Goal: Browse casually: Explore the website without a specific task or goal

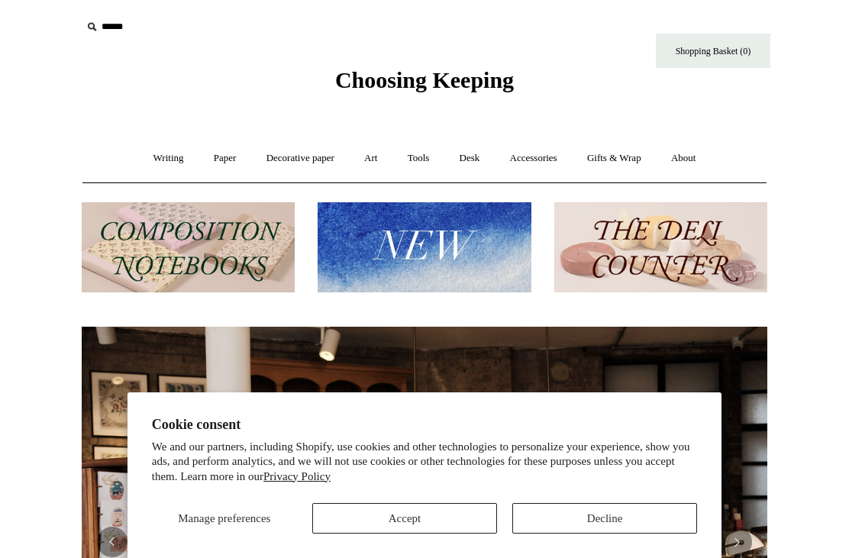
scroll to position [0, 686]
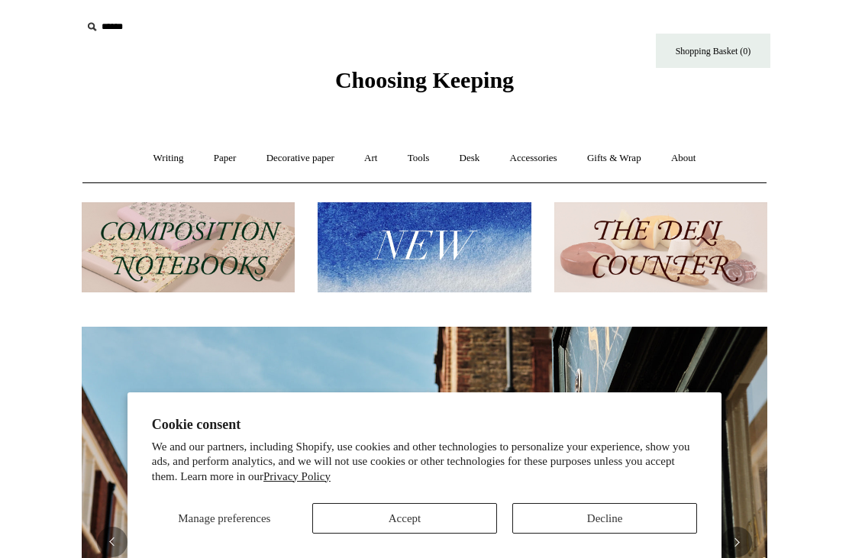
click at [606, 514] on button "Decline" at bounding box center [604, 518] width 185 height 31
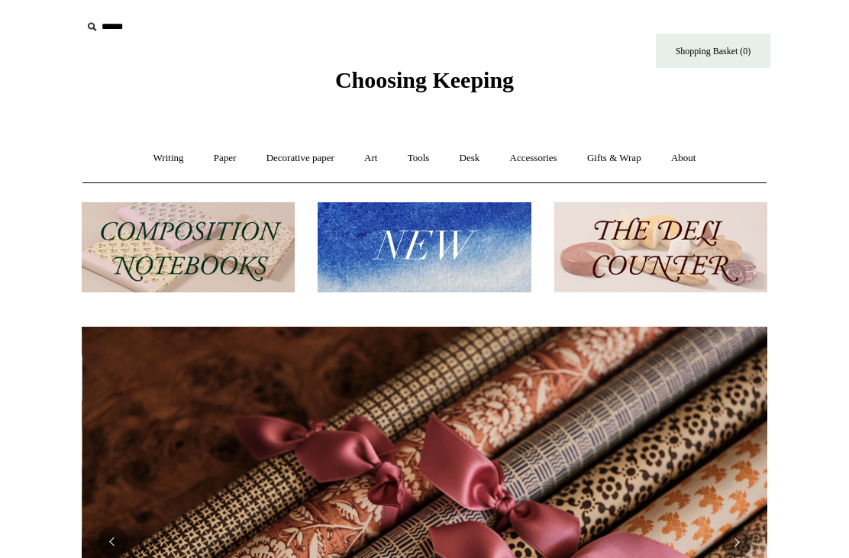
scroll to position [0, 1372]
click at [228, 251] on img at bounding box center [188, 247] width 213 height 91
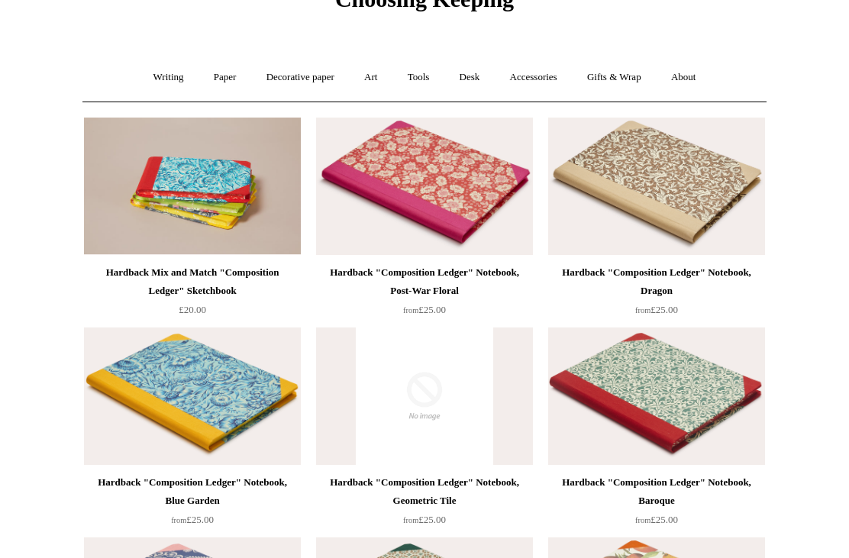
scroll to position [81, 0]
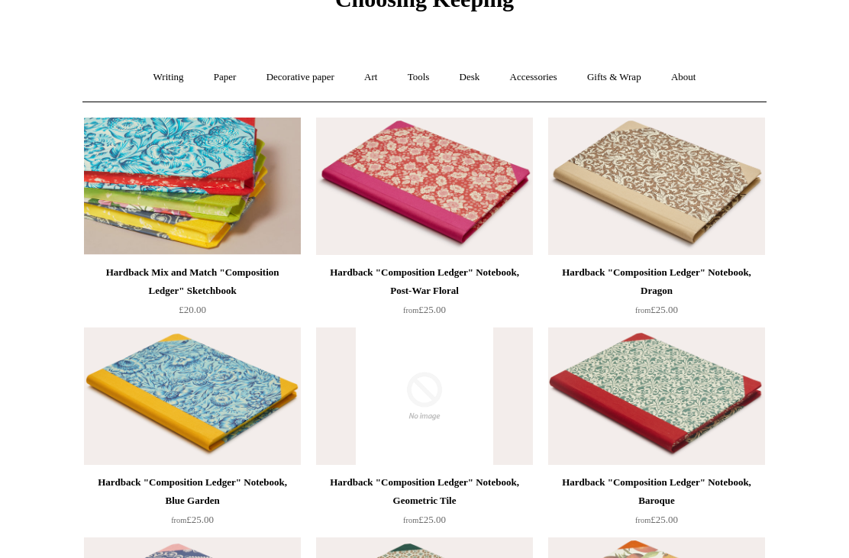
click at [222, 202] on img at bounding box center [192, 186] width 217 height 137
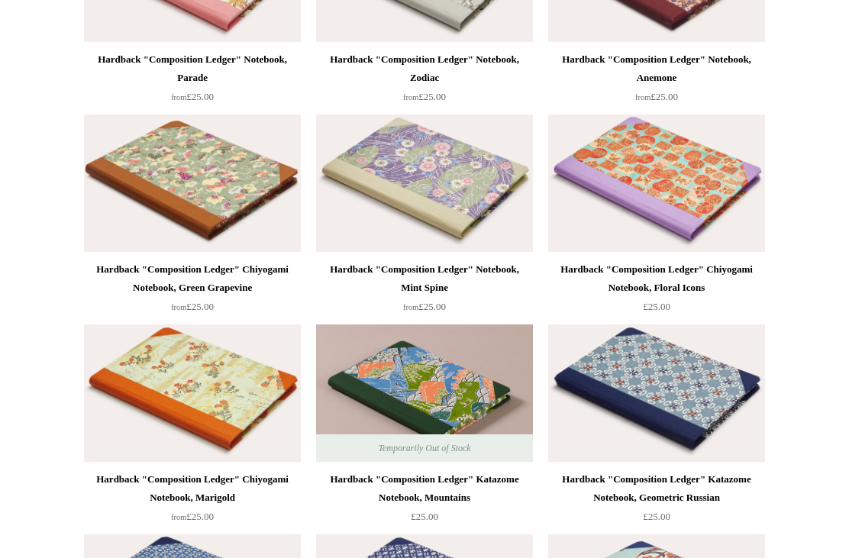
scroll to position [1140, 0]
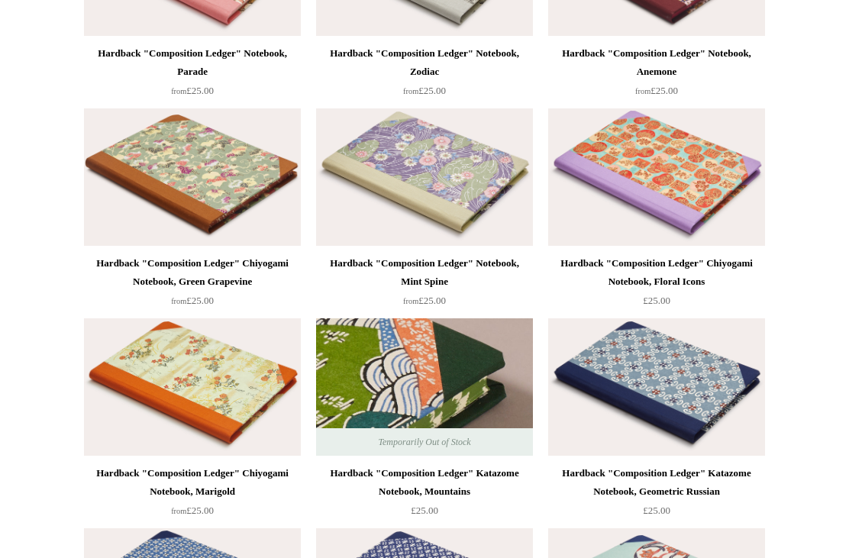
click at [450, 406] on img at bounding box center [424, 386] width 217 height 137
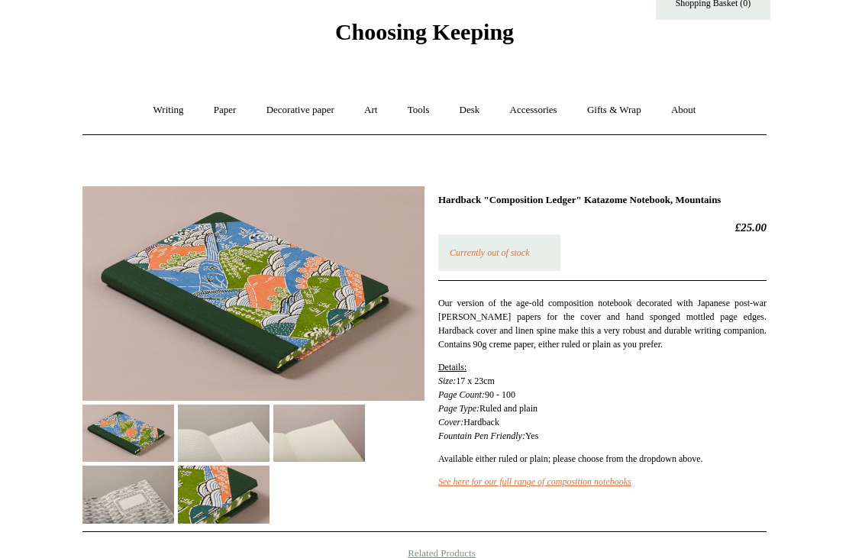
click at [231, 444] on img at bounding box center [224, 434] width 92 height 57
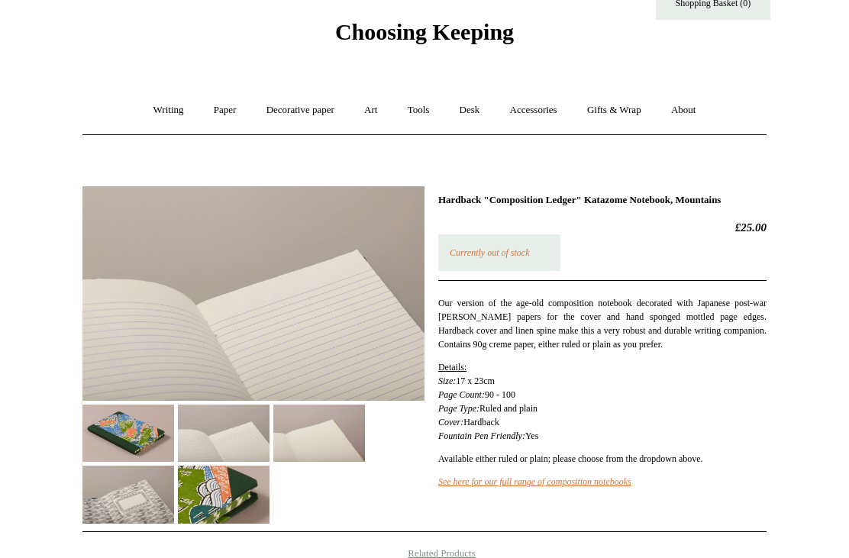
click at [325, 432] on img at bounding box center [319, 433] width 92 height 57
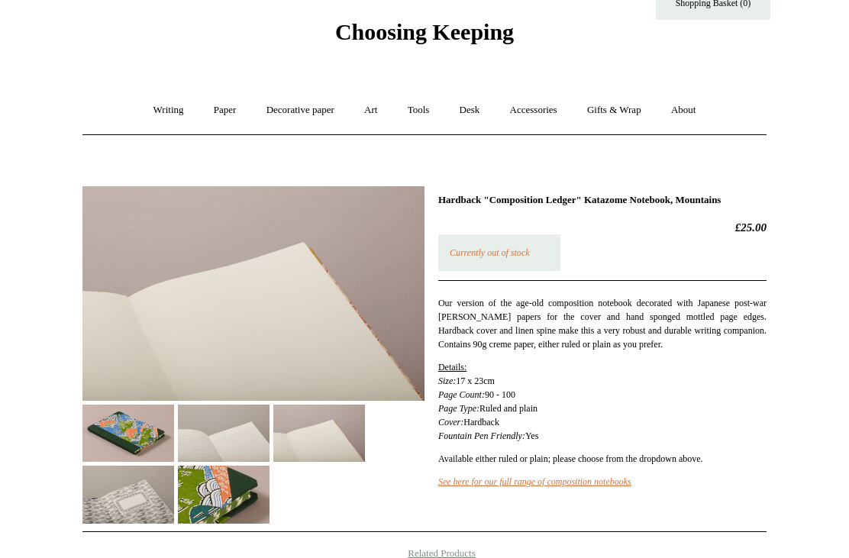
click at [143, 503] on img at bounding box center [128, 494] width 92 height 57
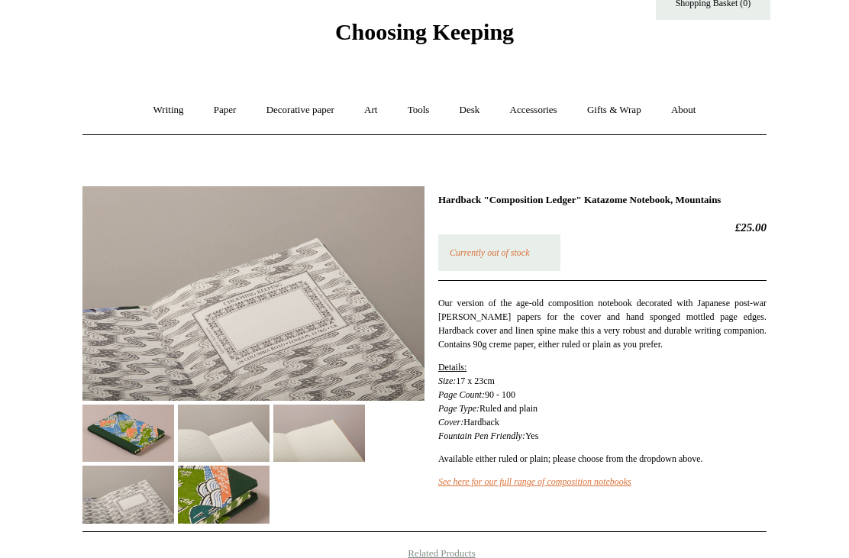
click at [244, 497] on img at bounding box center [224, 494] width 92 height 57
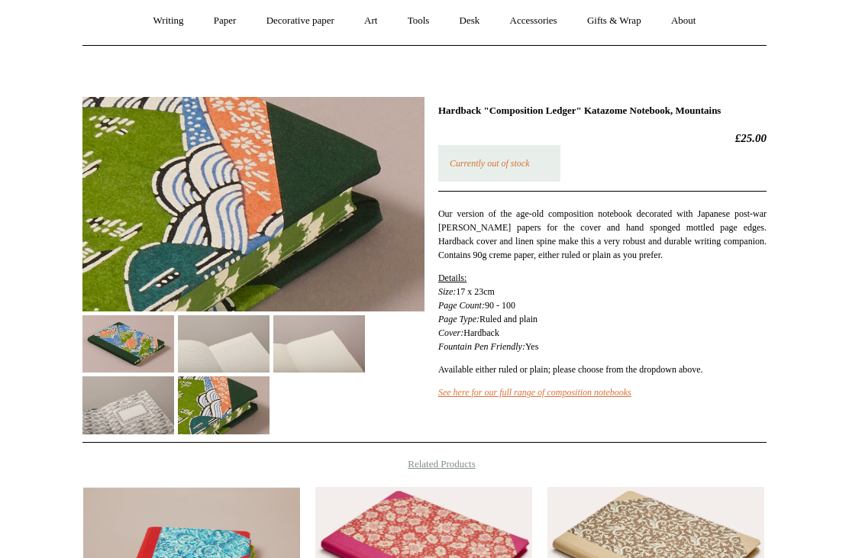
scroll to position [114, 0]
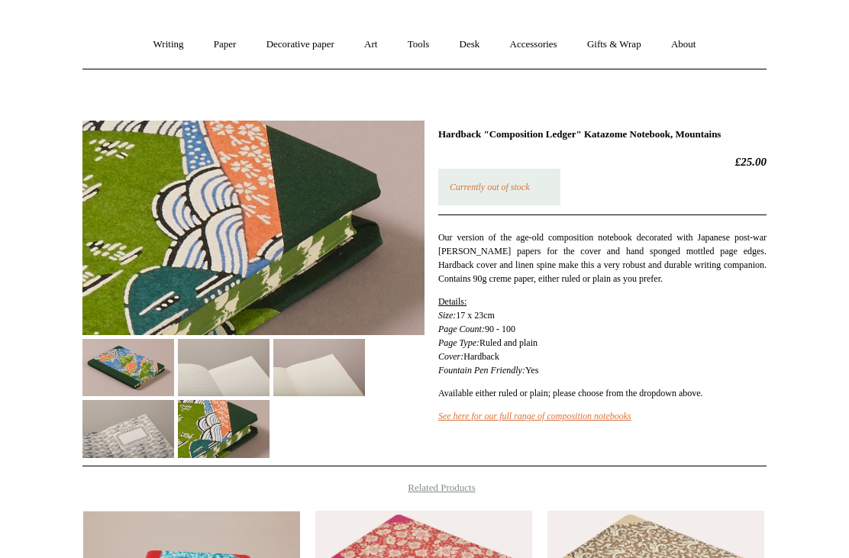
click at [143, 428] on img at bounding box center [128, 428] width 92 height 57
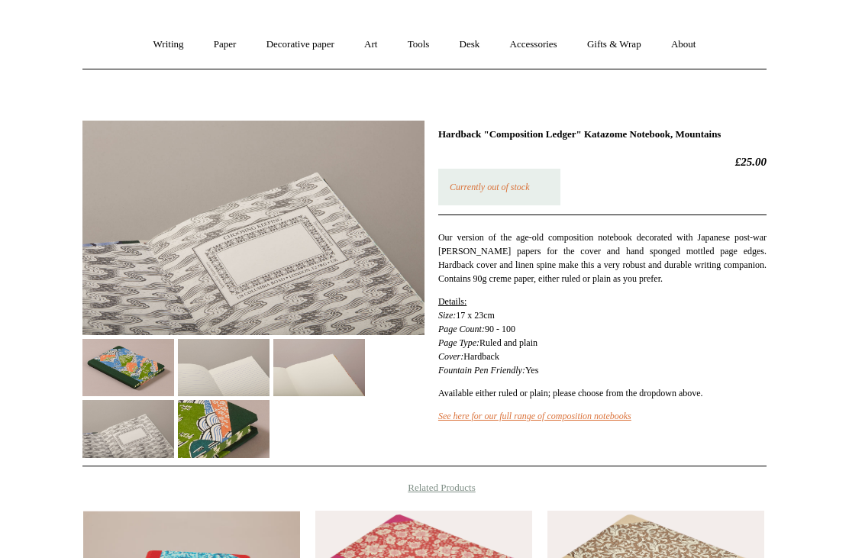
click at [147, 426] on img at bounding box center [128, 428] width 92 height 57
click at [160, 380] on img at bounding box center [128, 367] width 92 height 57
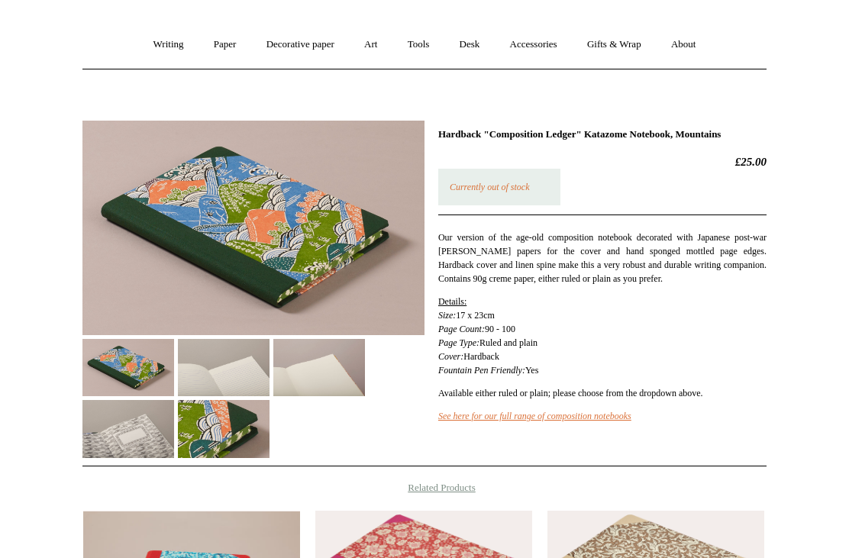
click at [234, 380] on img at bounding box center [224, 367] width 92 height 57
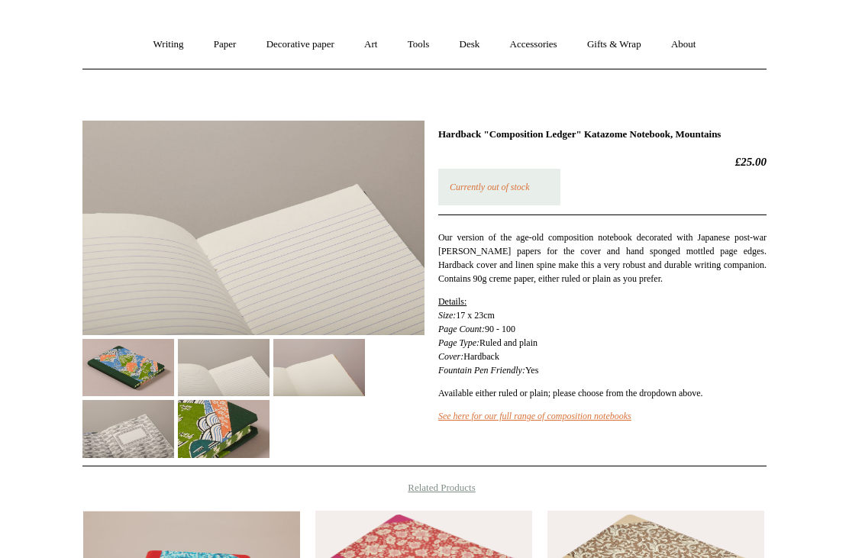
click at [309, 373] on img at bounding box center [319, 367] width 92 height 57
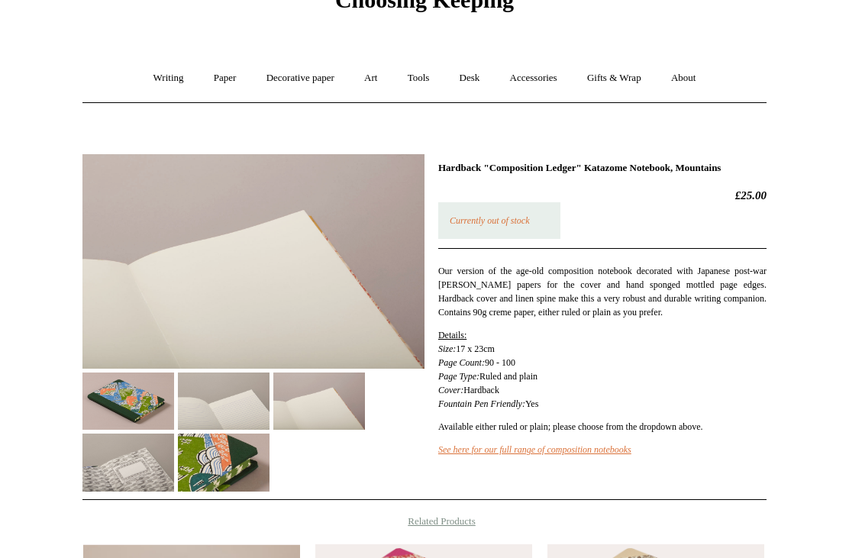
scroll to position [0, 0]
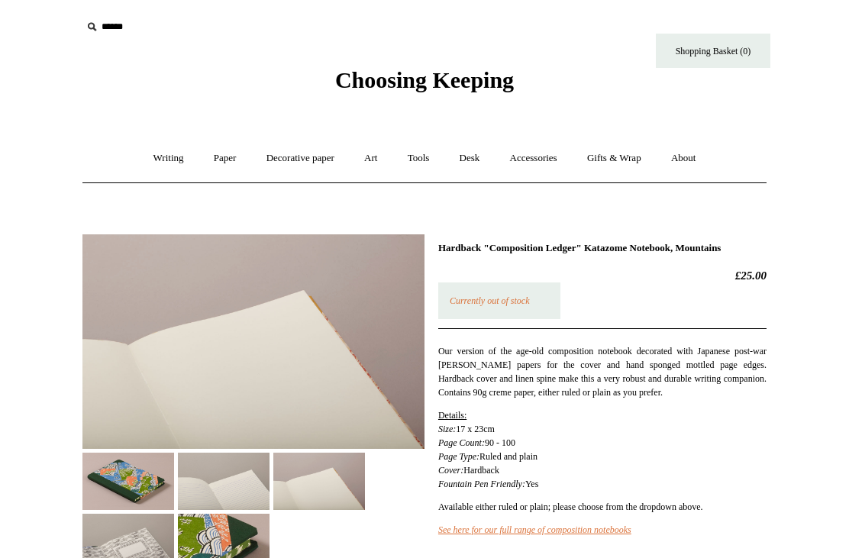
click at [448, 67] on span "Choosing Keeping" at bounding box center [424, 79] width 179 height 25
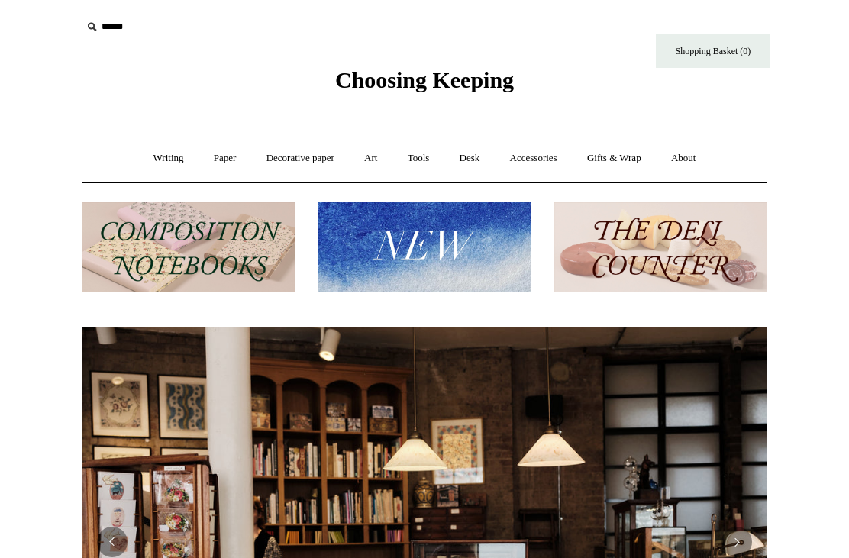
click at [419, 240] on img at bounding box center [424, 247] width 213 height 91
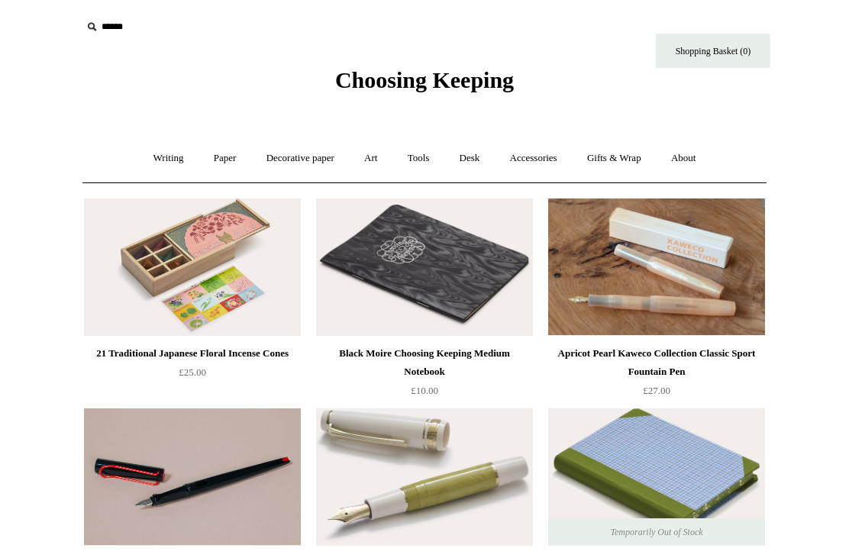
click at [469, 86] on span "Choosing Keeping" at bounding box center [424, 79] width 179 height 25
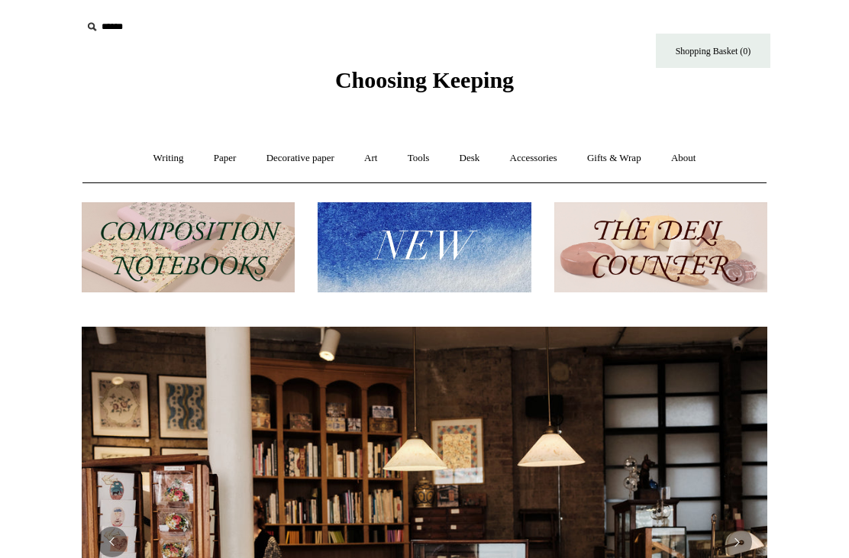
click at [648, 226] on img at bounding box center [660, 247] width 213 height 91
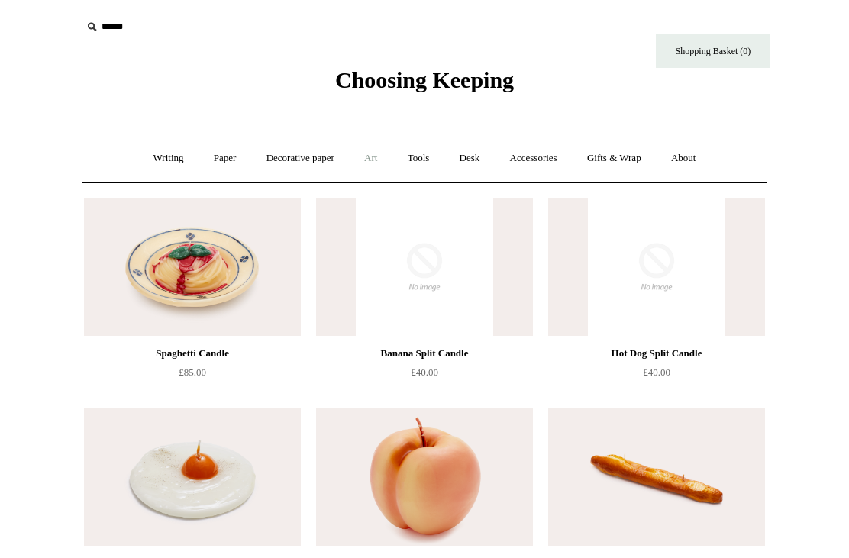
click at [368, 160] on link "Art +" at bounding box center [371, 158] width 40 height 40
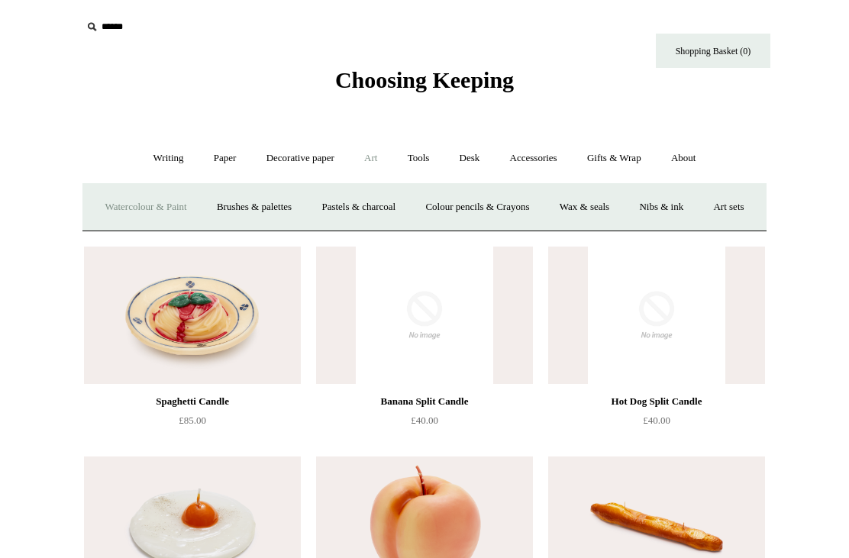
click at [172, 201] on link "Watercolour & Paint" at bounding box center [145, 207] width 109 height 40
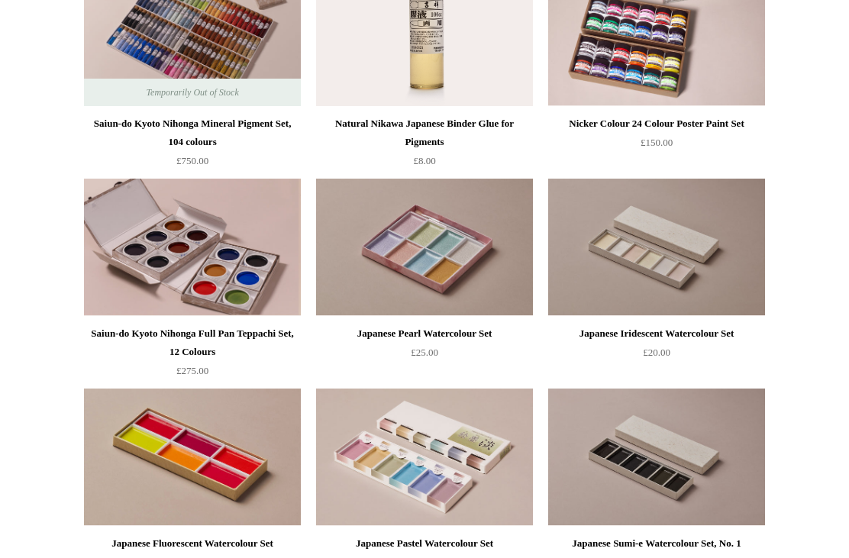
scroll to position [1959, 0]
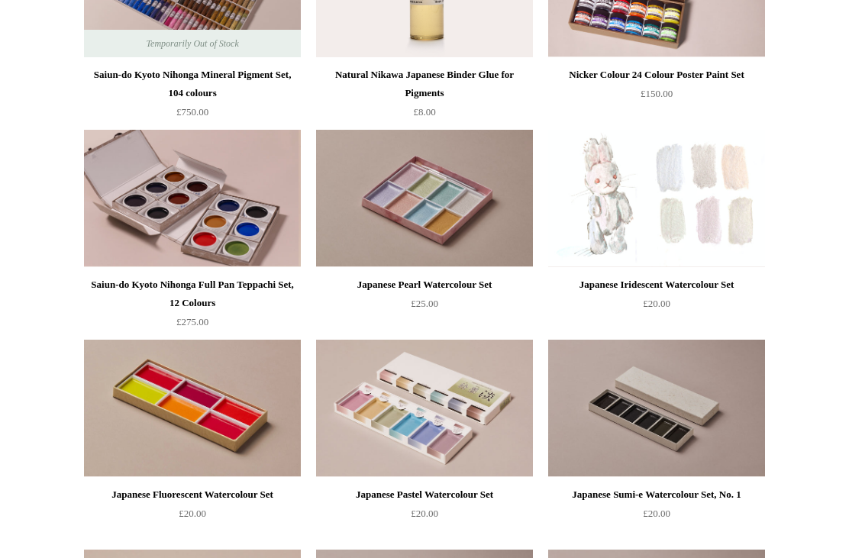
click at [645, 212] on img at bounding box center [656, 198] width 217 height 137
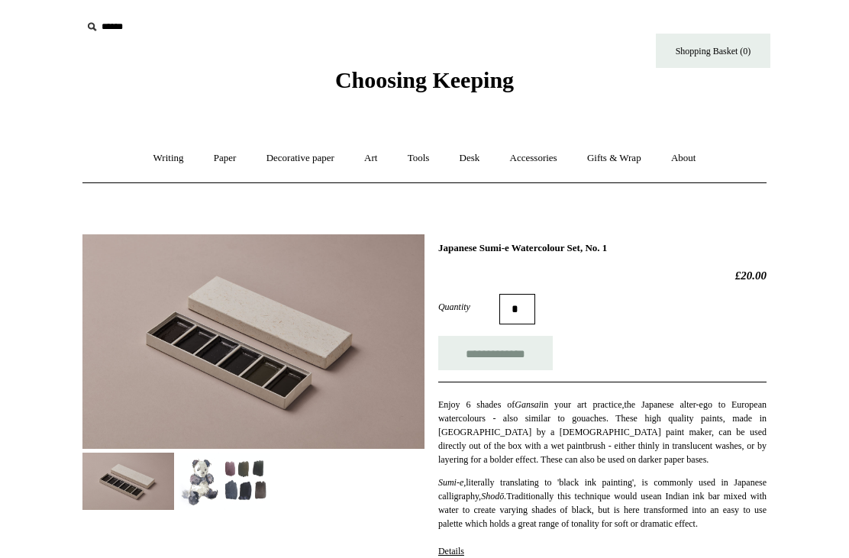
click at [246, 481] on img at bounding box center [224, 481] width 92 height 57
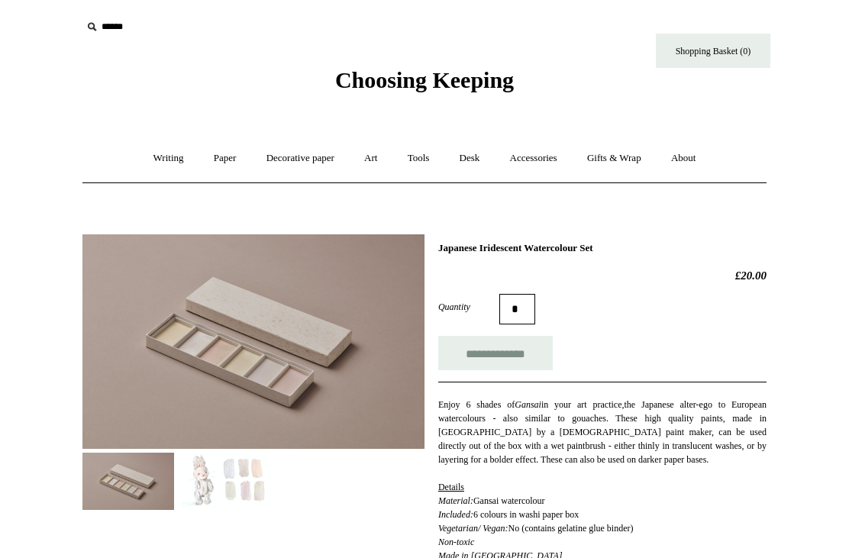
click at [199, 490] on img at bounding box center [224, 481] width 92 height 57
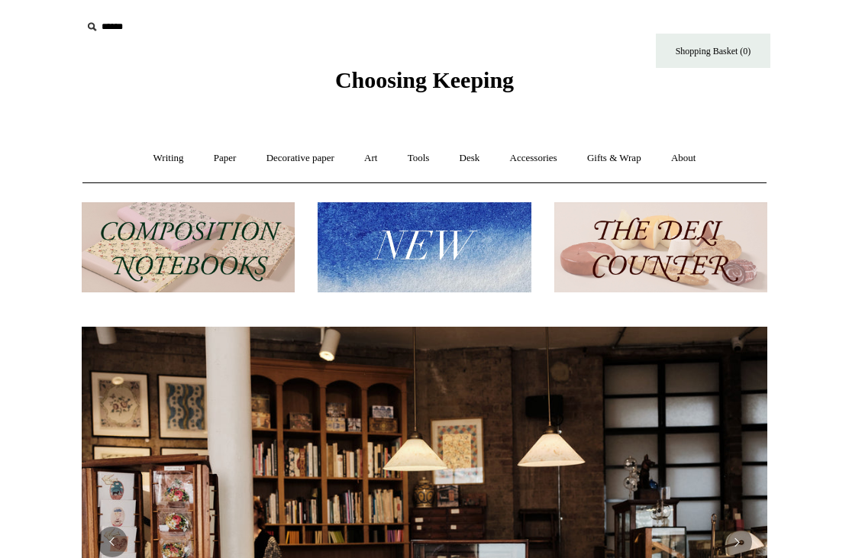
scroll to position [79, 0]
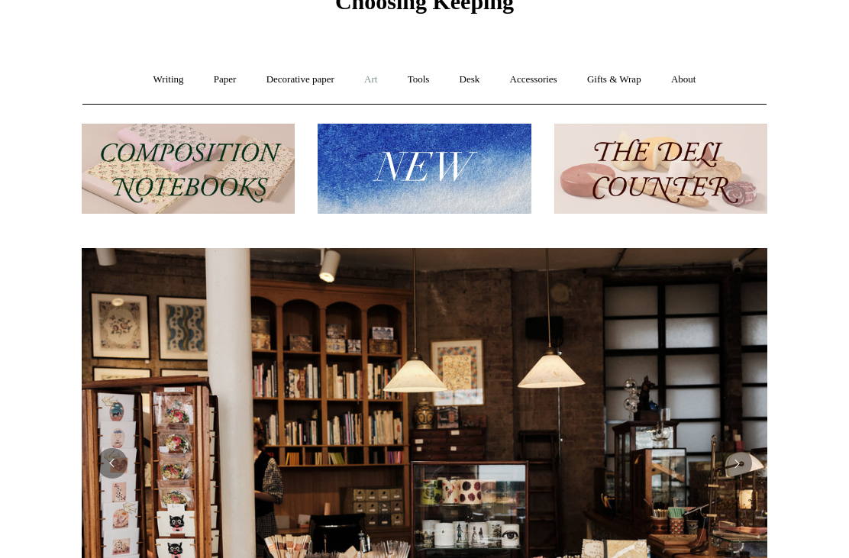
click at [377, 84] on link "Art +" at bounding box center [371, 80] width 40 height 40
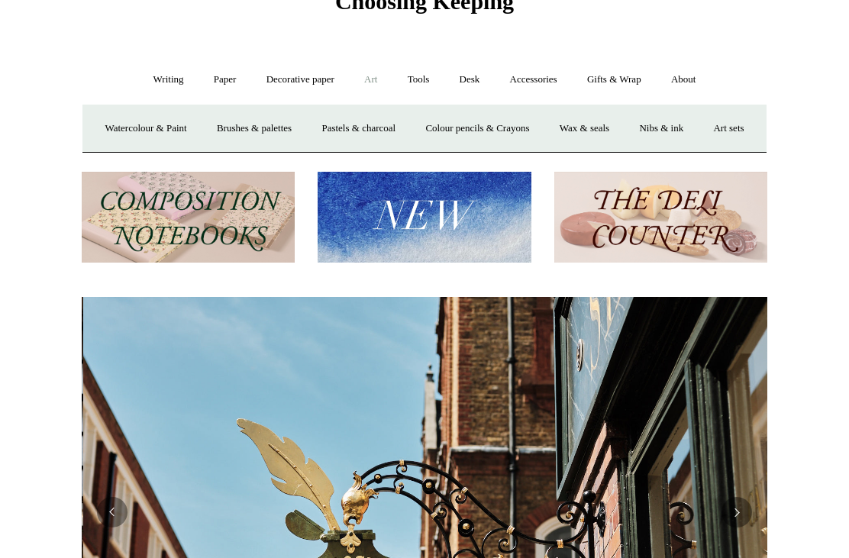
scroll to position [0, 686]
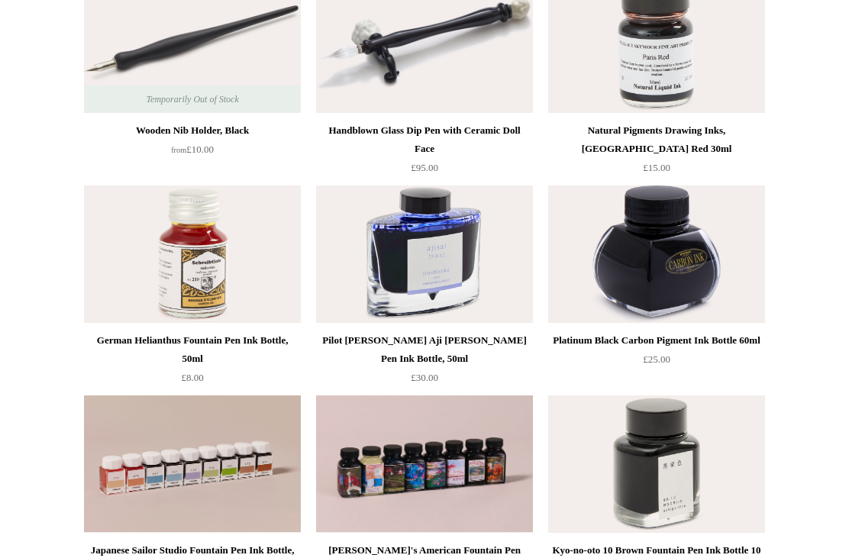
scroll to position [224, 0]
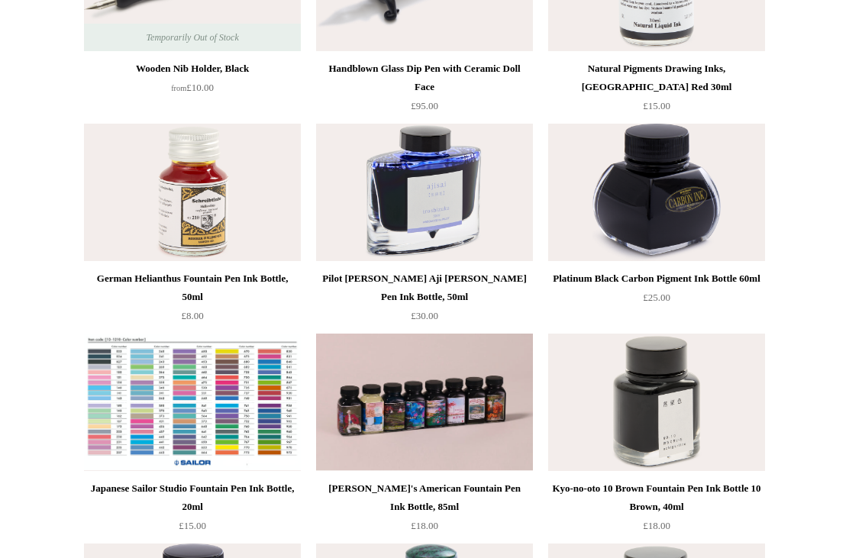
click at [258, 429] on img at bounding box center [192, 402] width 217 height 137
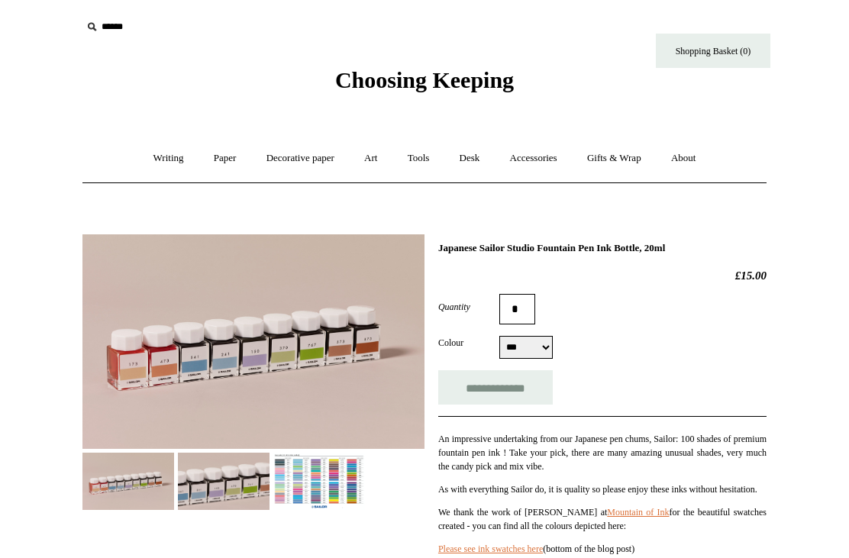
select select "***"
click at [312, 484] on img at bounding box center [319, 481] width 92 height 57
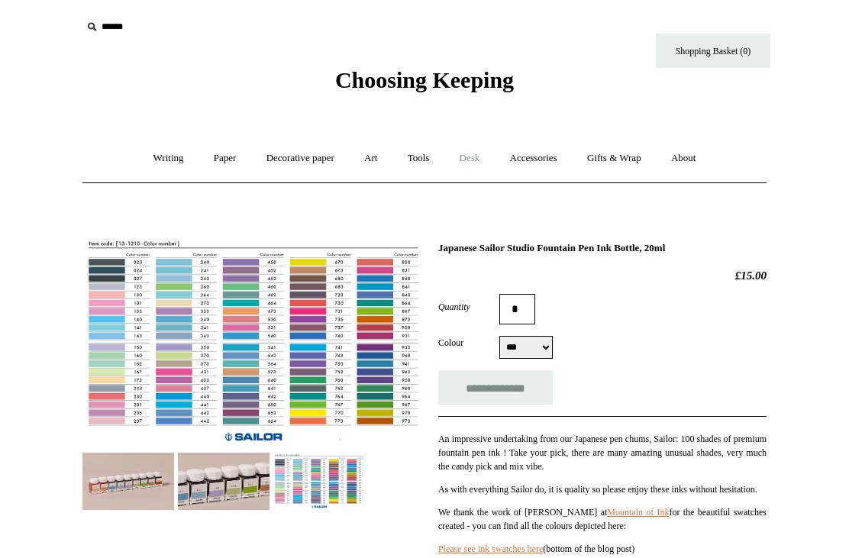
click at [474, 157] on link "Desk +" at bounding box center [470, 158] width 48 height 40
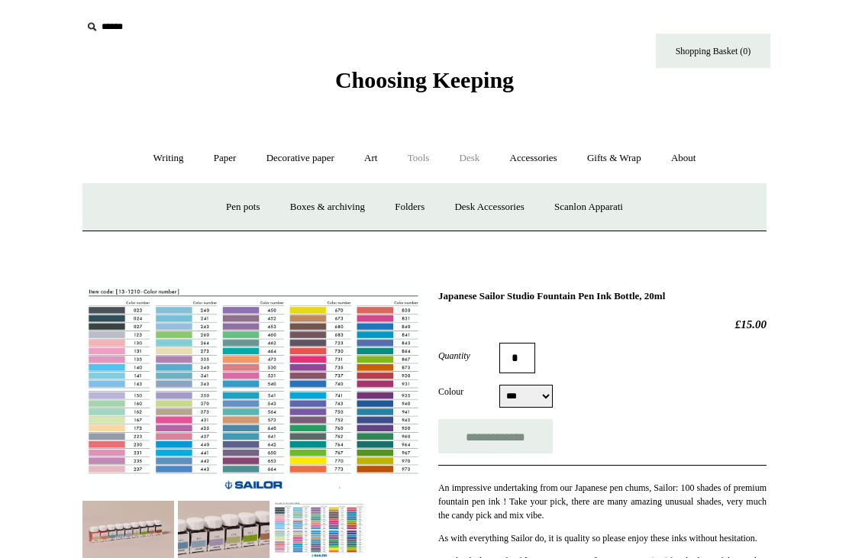
click at [428, 163] on link "Tools +" at bounding box center [419, 158] width 50 height 40
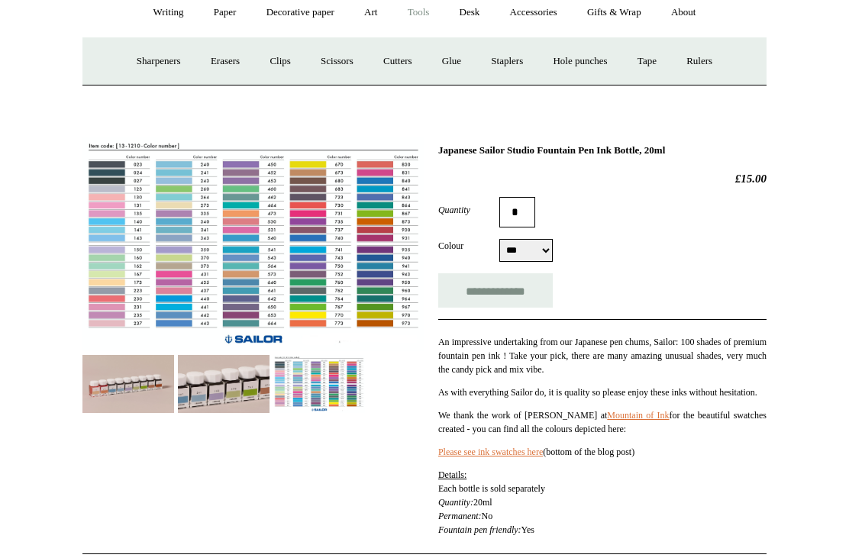
scroll to position [146, 0]
click at [513, 62] on link "Staplers +" at bounding box center [507, 61] width 60 height 40
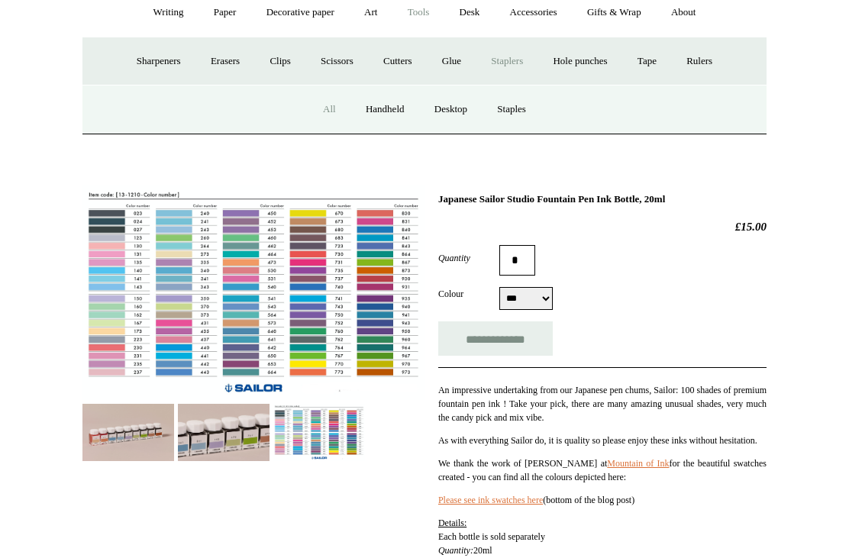
click at [328, 102] on link "All" at bounding box center [329, 109] width 40 height 40
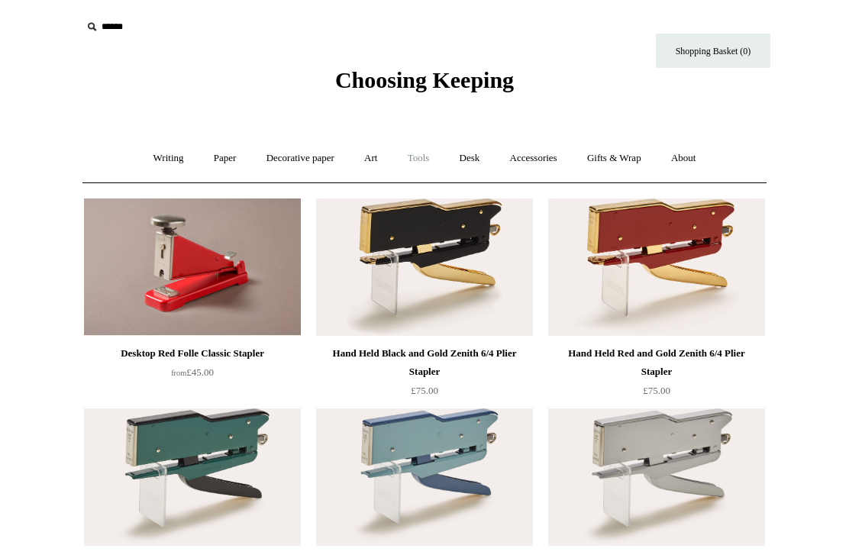
click at [419, 154] on link "Tools +" at bounding box center [419, 158] width 50 height 40
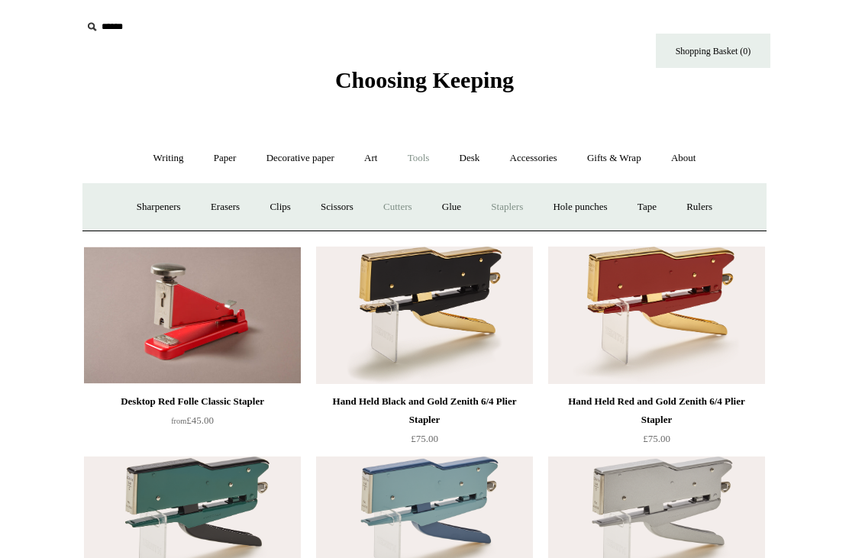
click at [390, 203] on link "Cutters" at bounding box center [398, 207] width 57 height 40
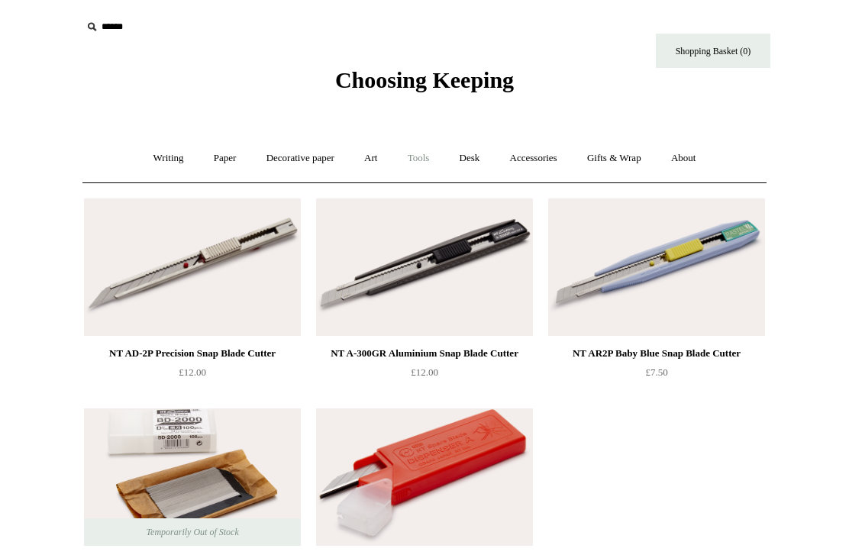
click at [417, 160] on link "Tools +" at bounding box center [419, 158] width 50 height 40
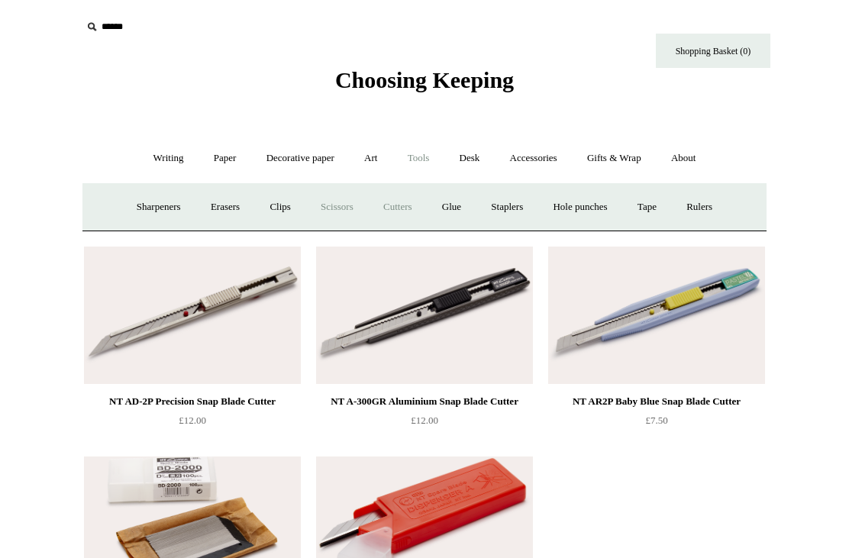
click at [334, 206] on link "Scissors" at bounding box center [337, 207] width 60 height 40
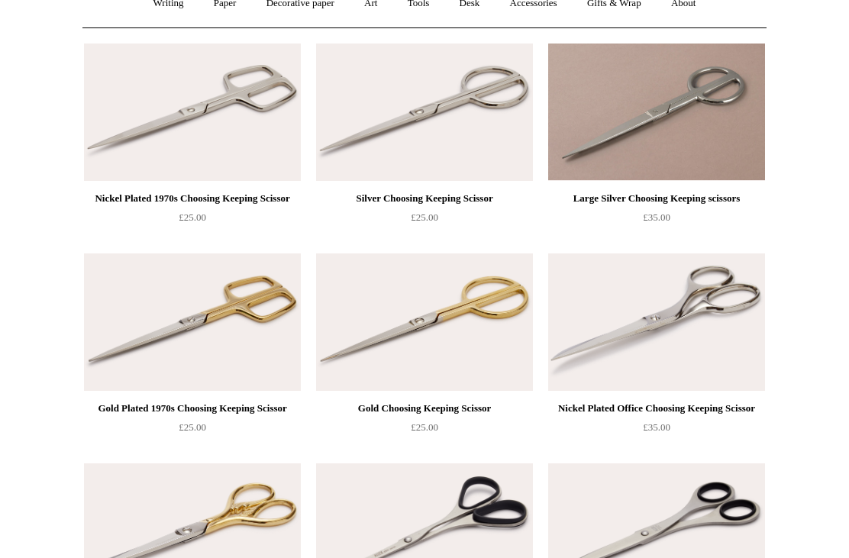
scroll to position [32, 0]
